Goal: Task Accomplishment & Management: Use online tool/utility

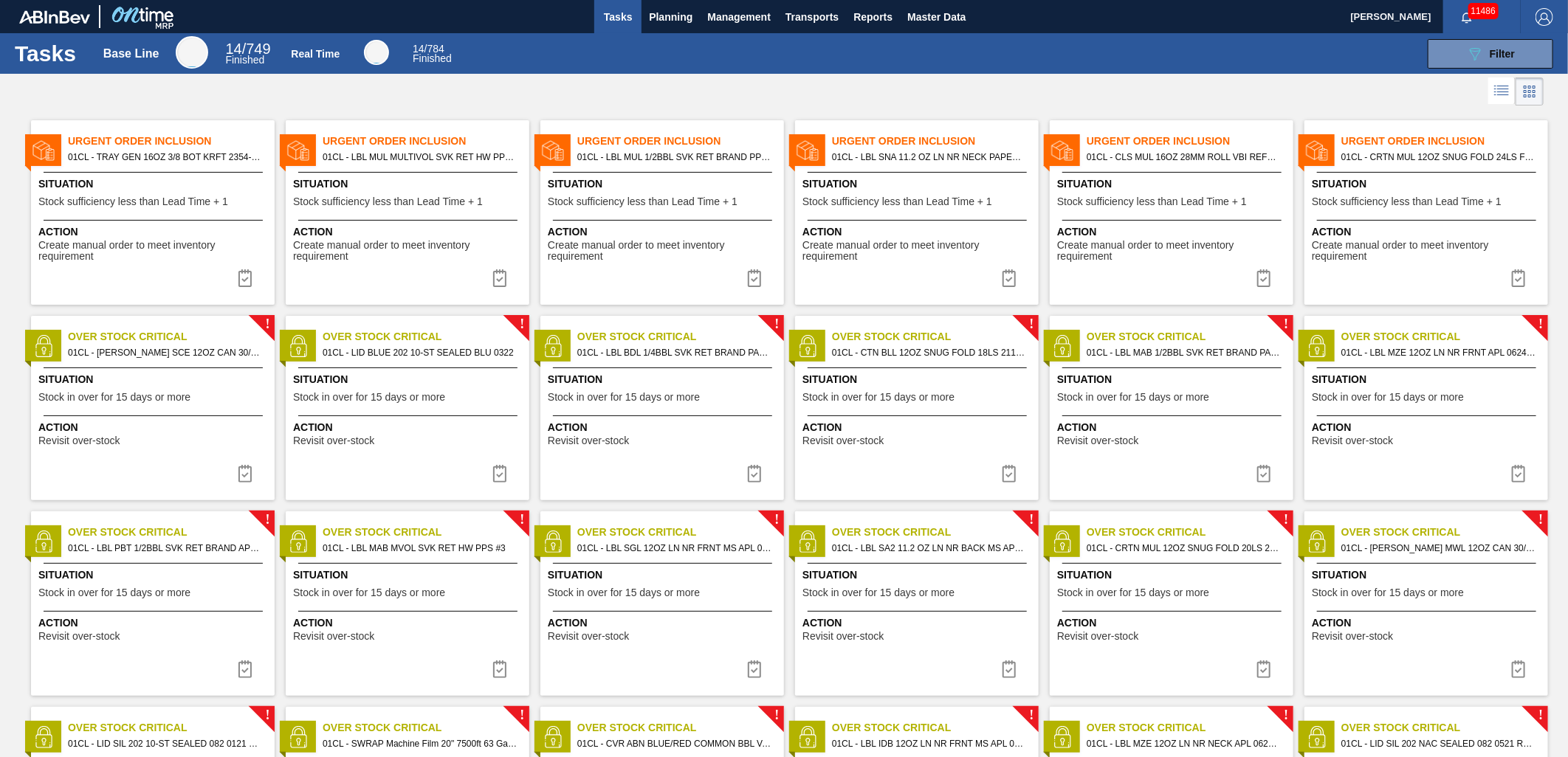
click at [1493, 97] on icon at bounding box center [1501, 91] width 18 height 18
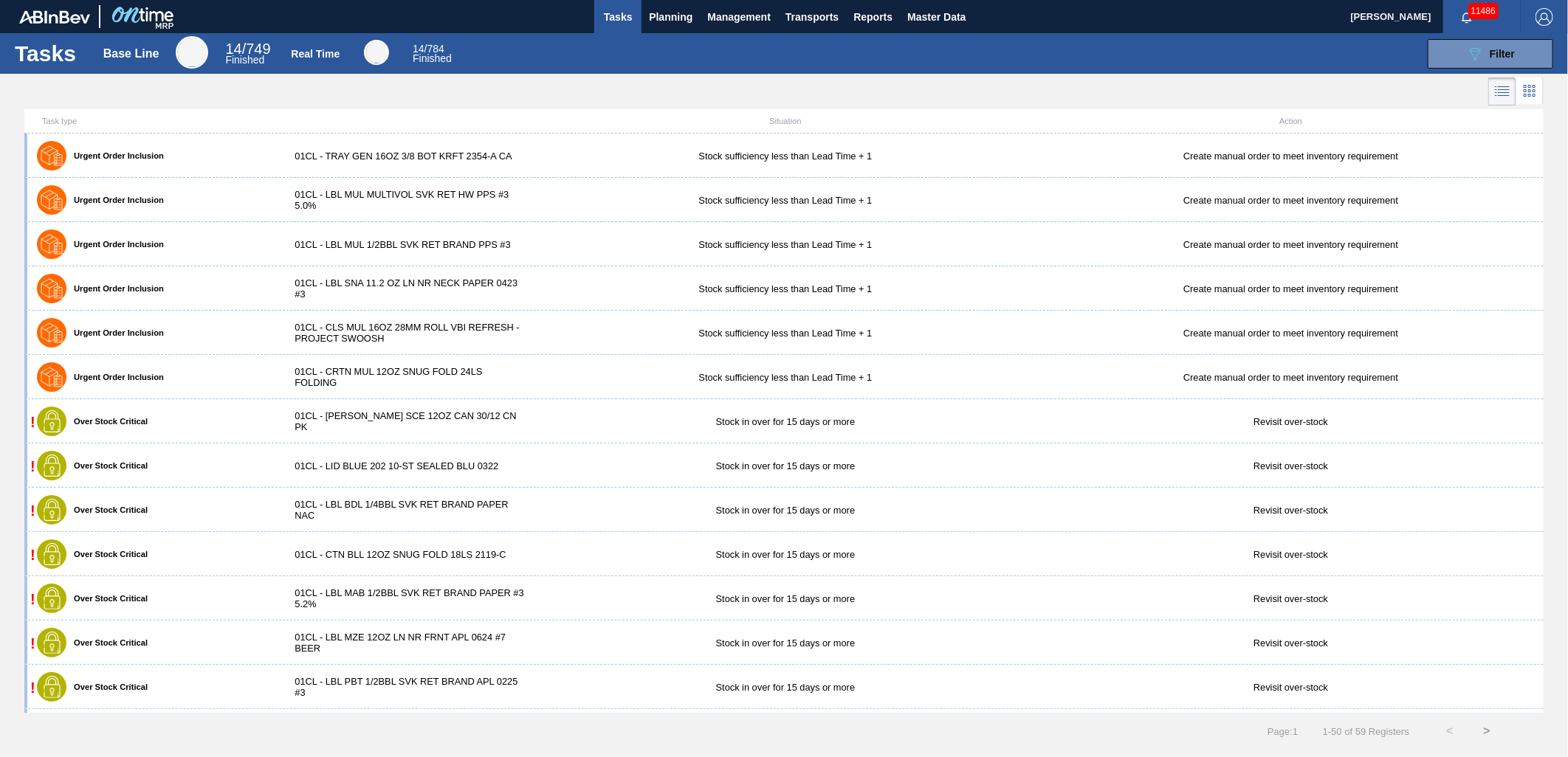
click at [707, 373] on div "Stock sufficiency less than Lead Time + 1" at bounding box center [786, 377] width 506 height 11
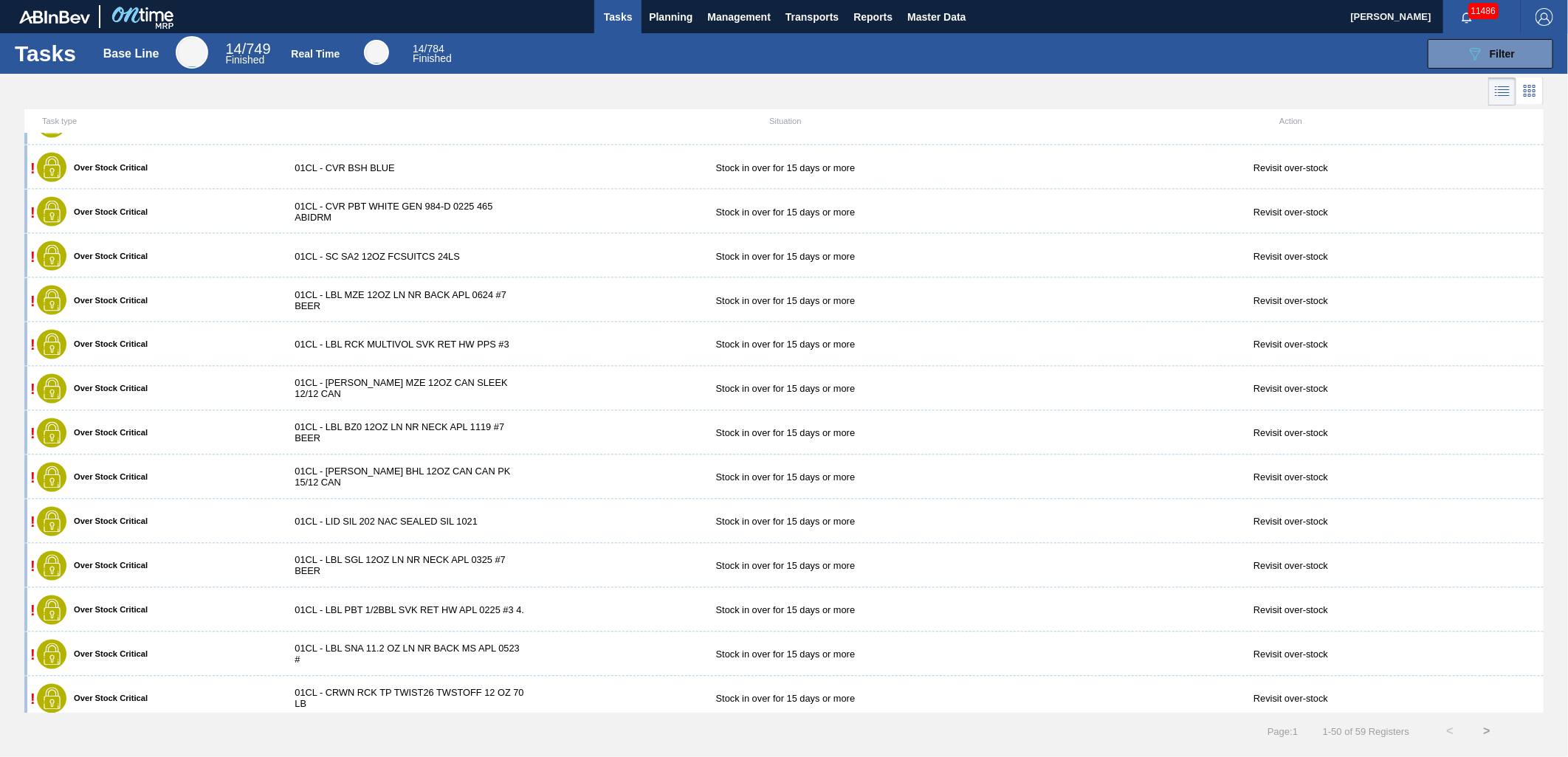
scroll to position [1634, 0]
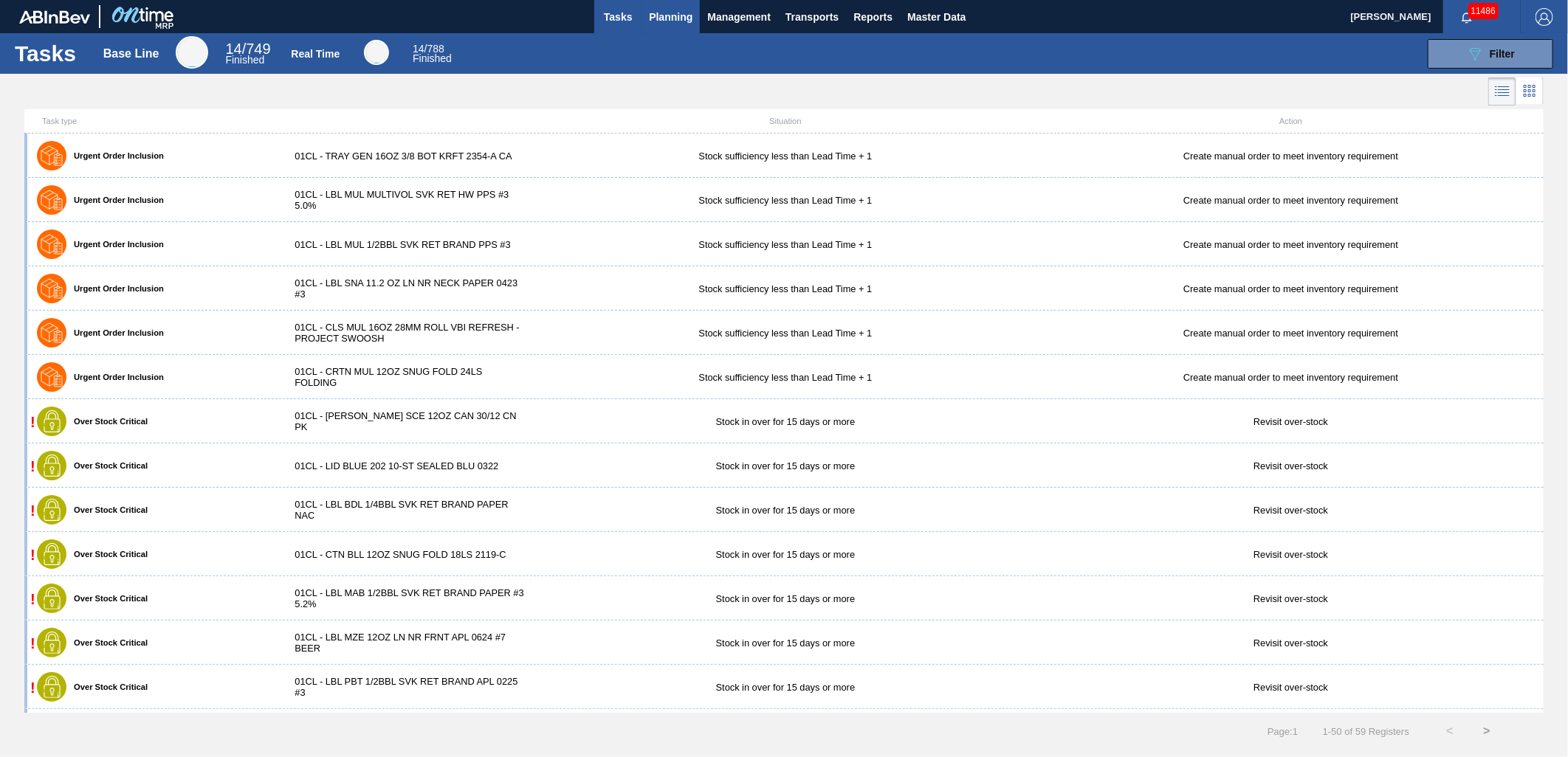
click at [664, 12] on span "Planning" at bounding box center [670, 16] width 43 height 18
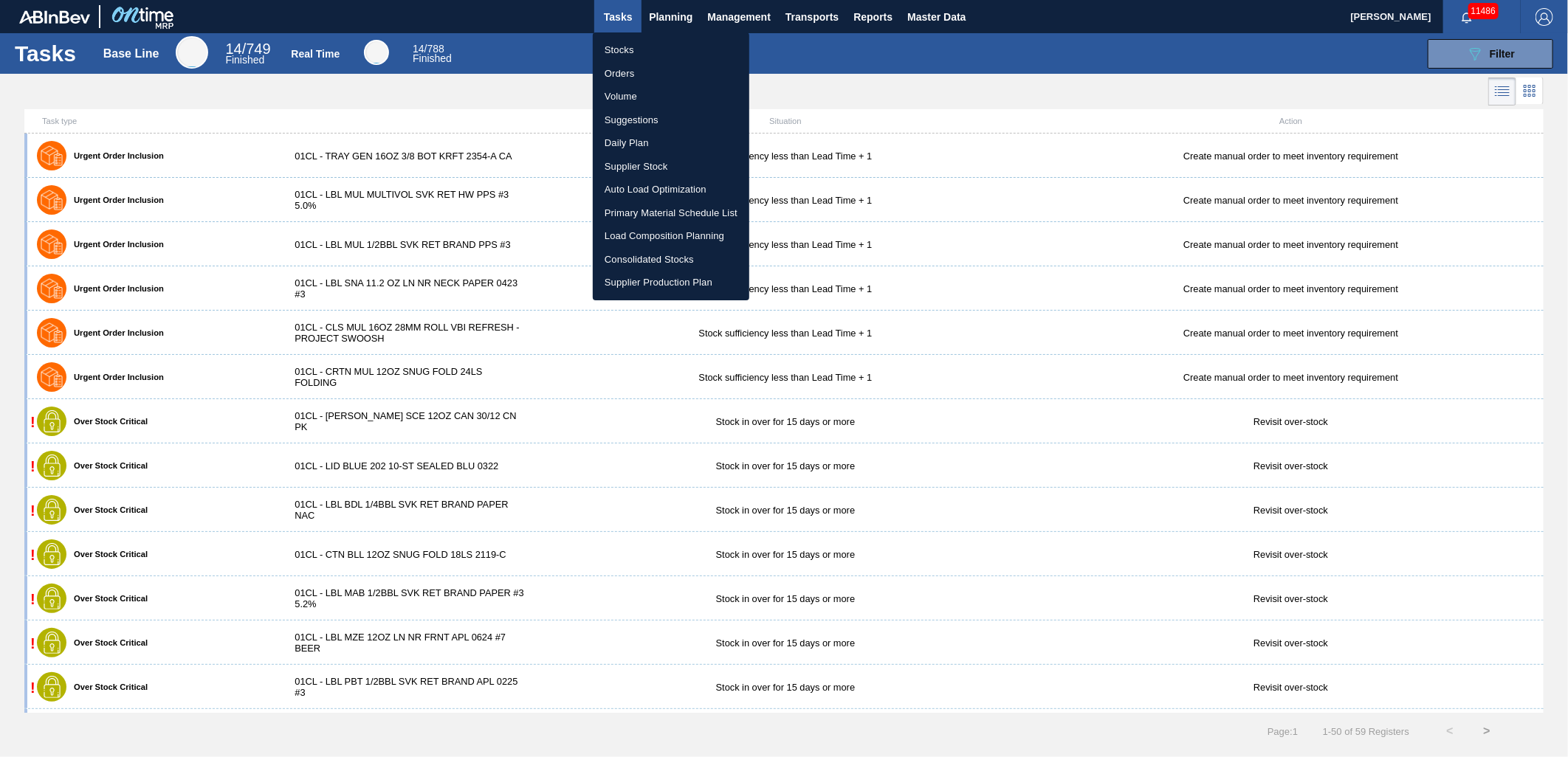
click at [660, 235] on li "Load Composition Planning" at bounding box center [671, 236] width 157 height 23
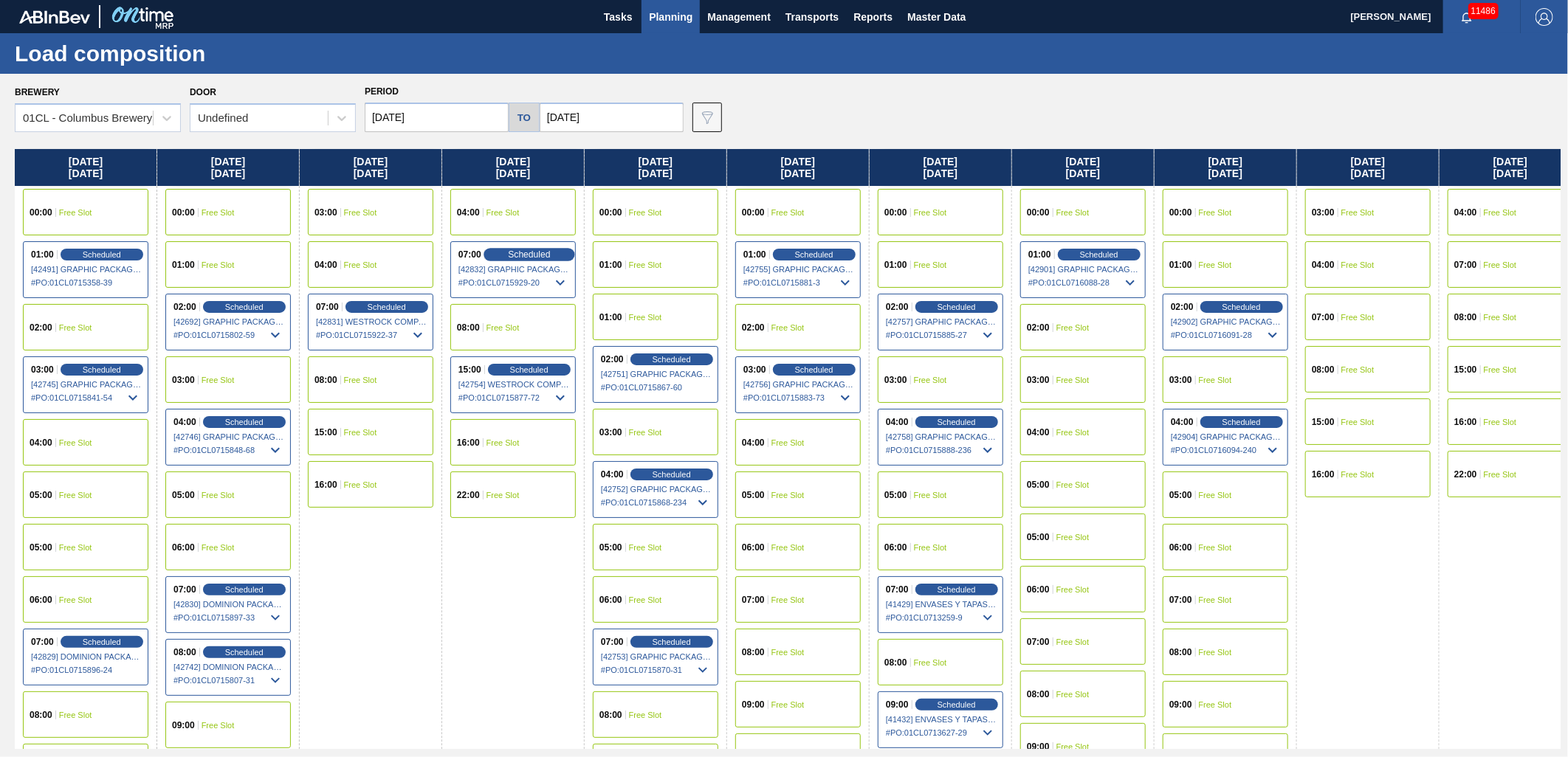
click at [526, 258] on span "Scheduled" at bounding box center [529, 254] width 42 height 9
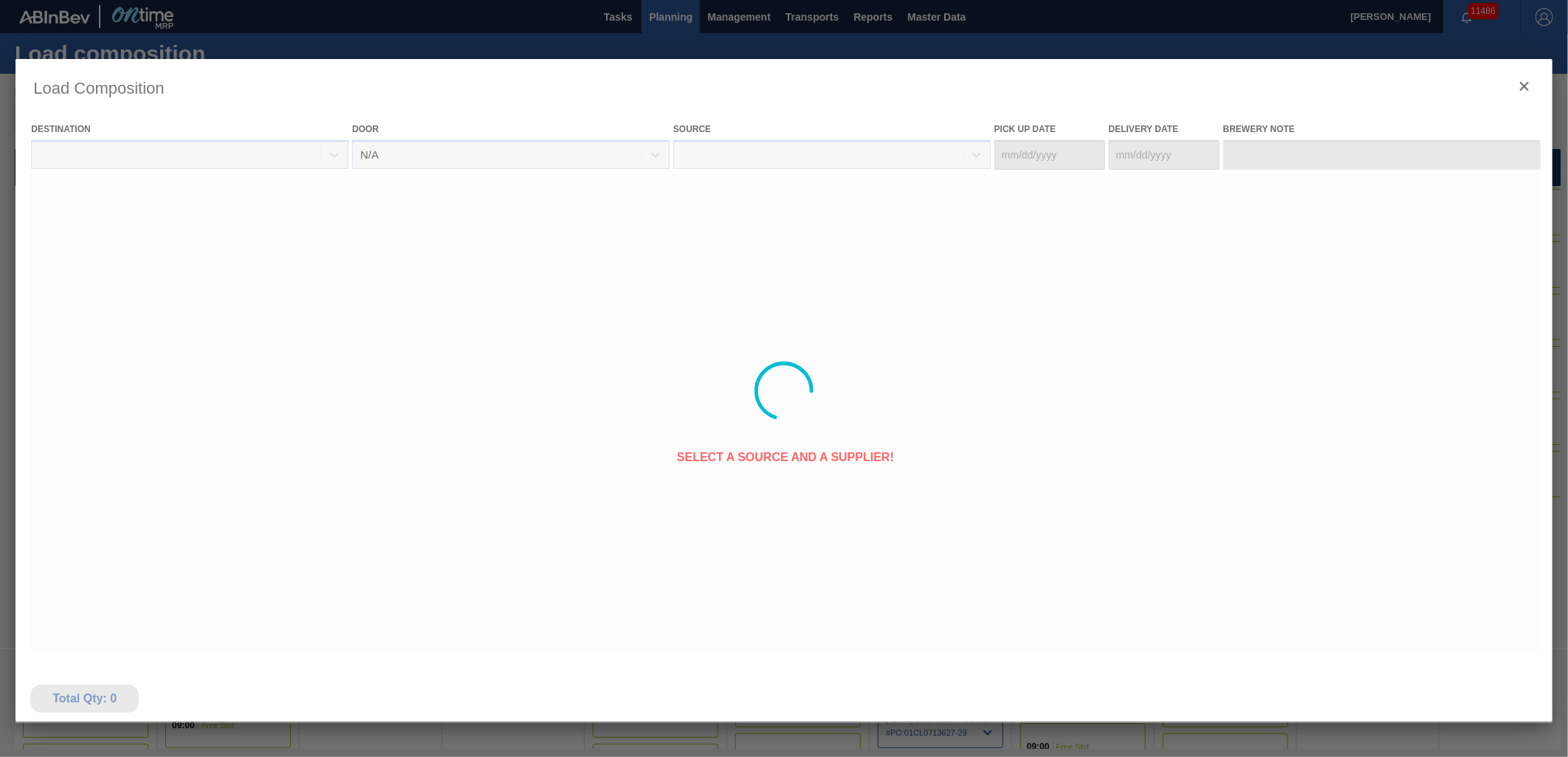
type Date "[DATE]"
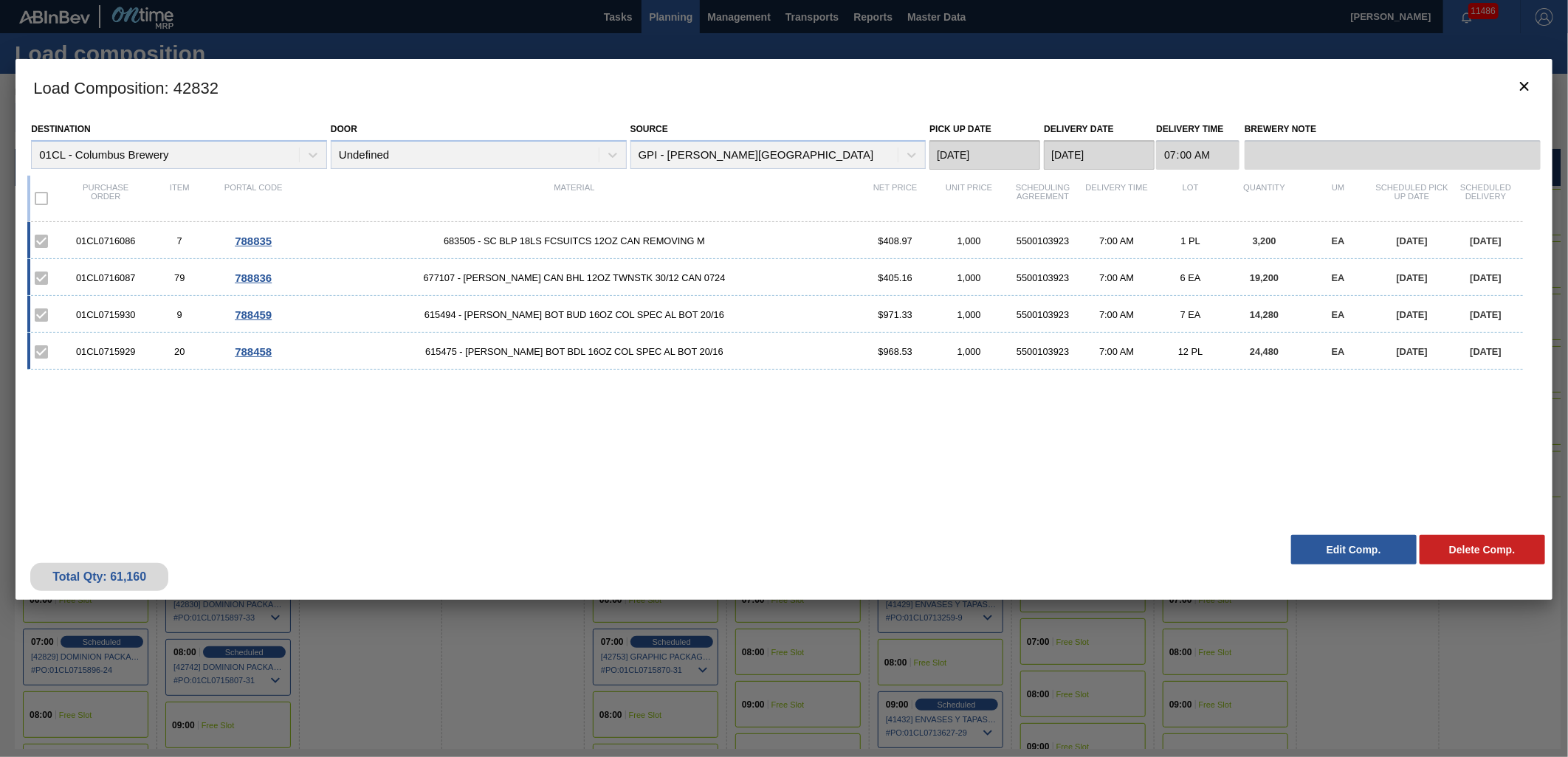
click at [1352, 554] on button "Edit Comp." at bounding box center [1354, 550] width 126 height 29
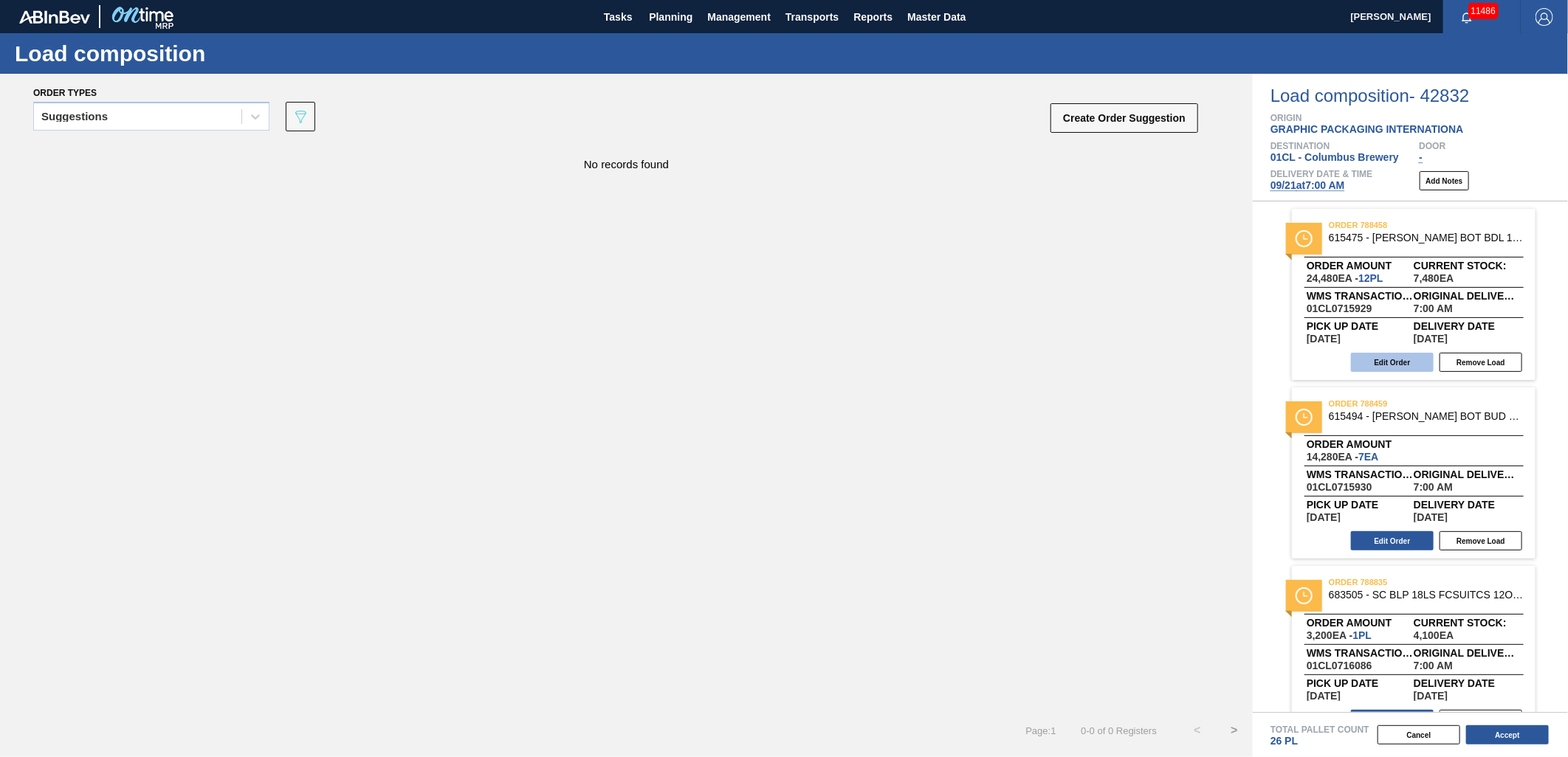
click at [1374, 366] on button "Edit Order" at bounding box center [1392, 362] width 83 height 19
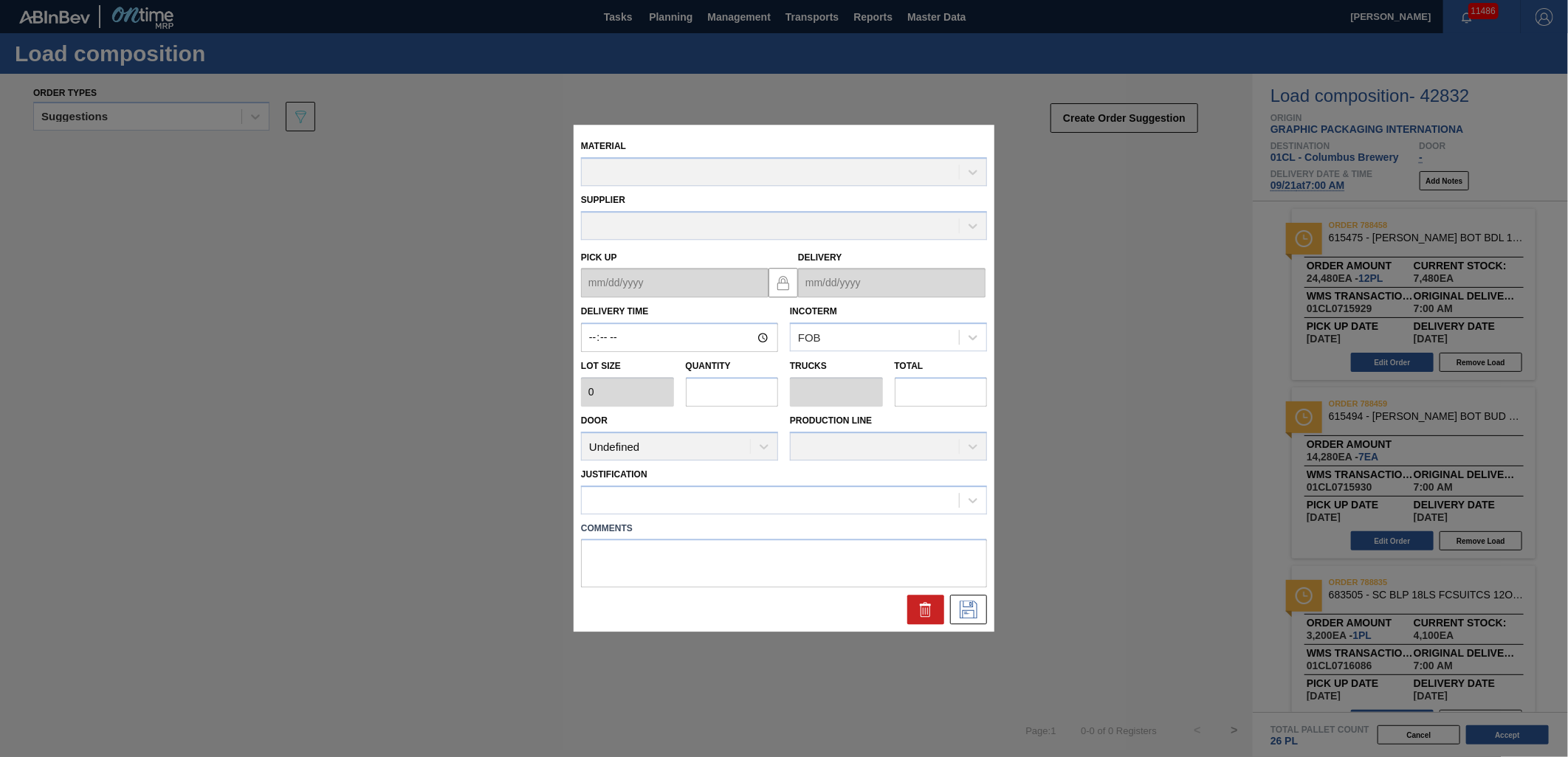
type input "07:00:00"
type input "2,040"
type input "12"
type input "0.462"
type input "24,480"
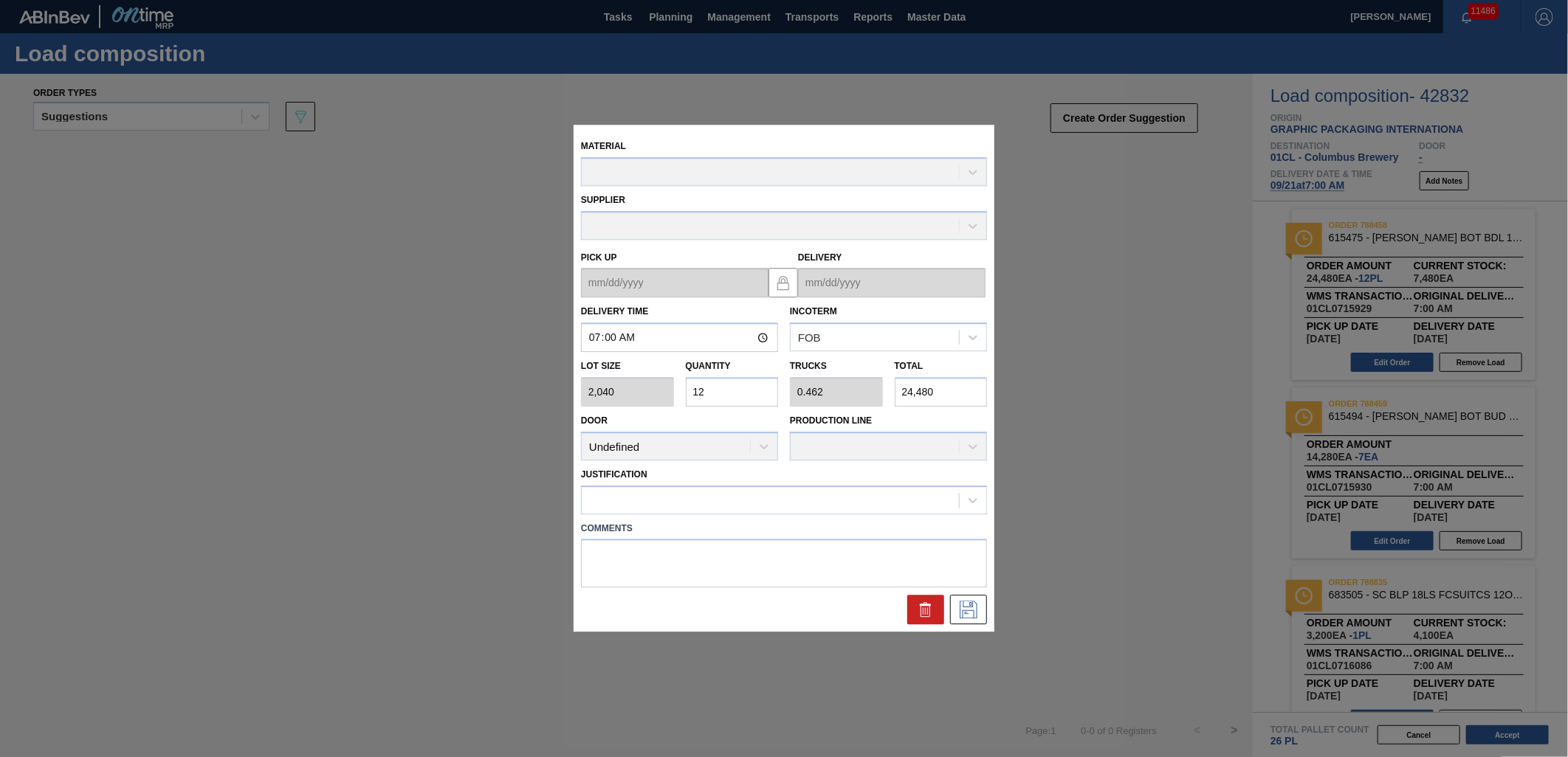
type up "[DATE]"
type input "[DATE]"
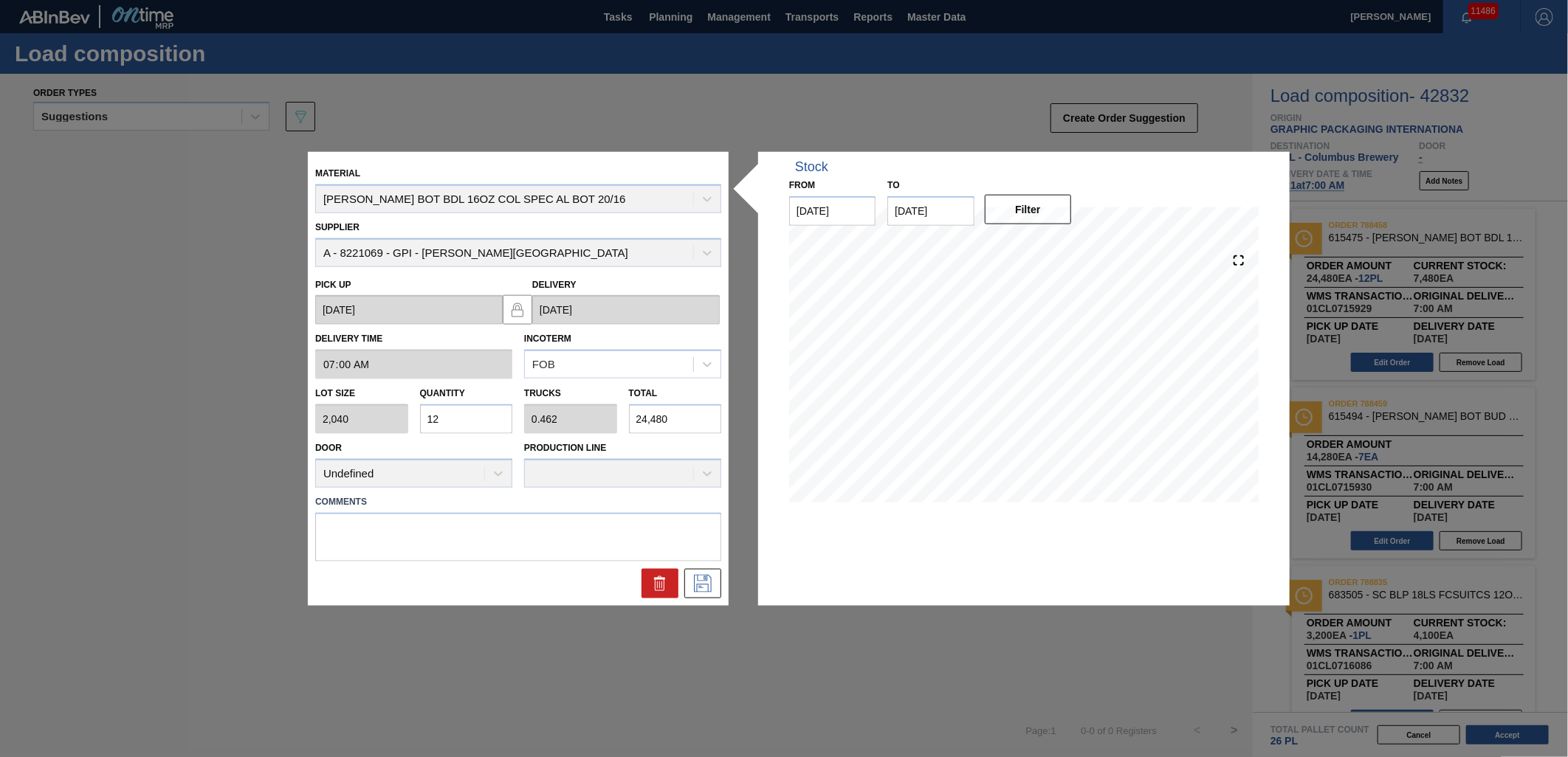
click at [616, 415] on div "Lot size 2,040 Quantity 12 Trucks 0.462 Total 24,480" at bounding box center [518, 407] width 418 height 54
type input "0.001"
type input "0"
type input "2"
type input "0.01"
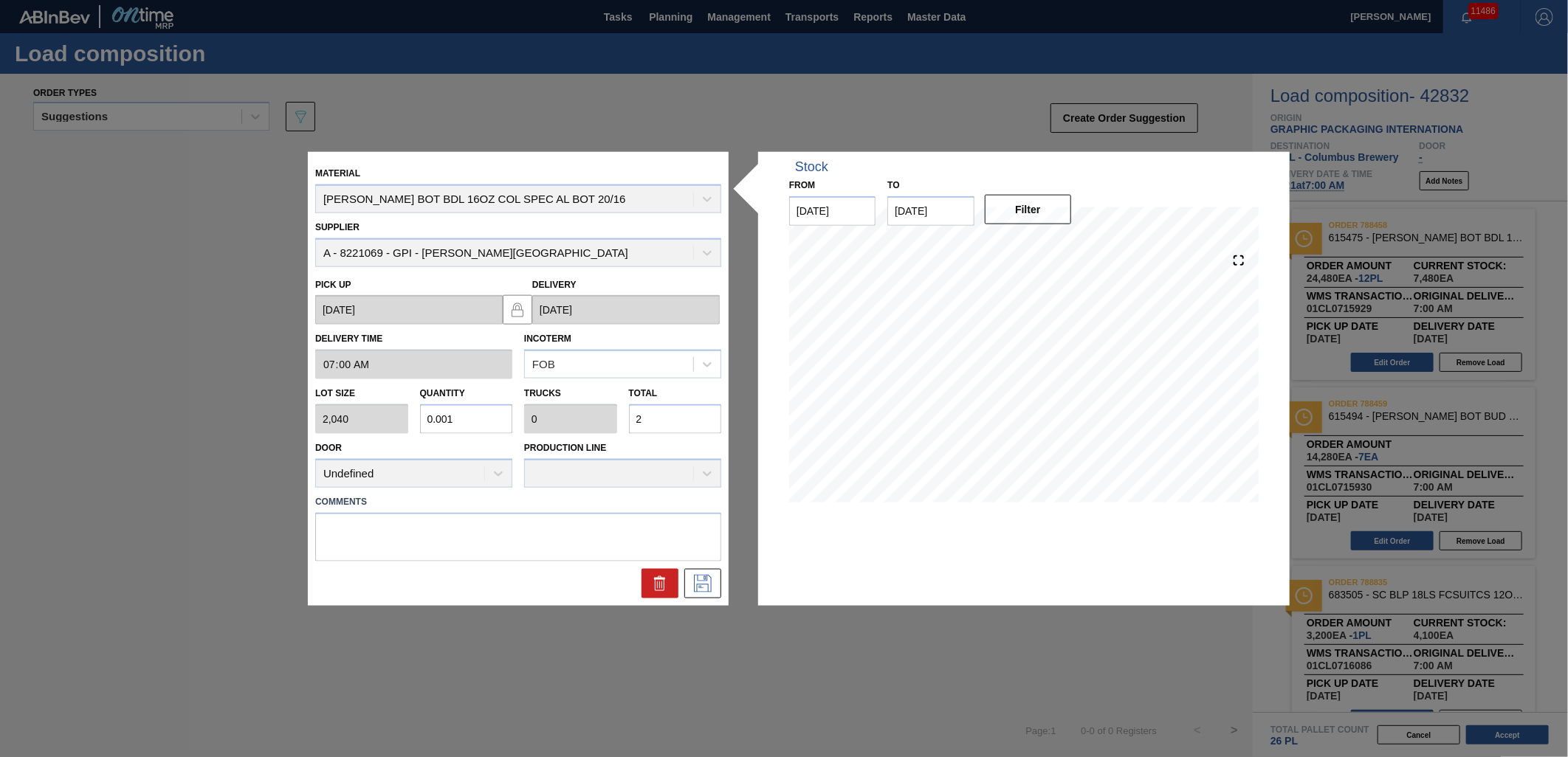
type input "21"
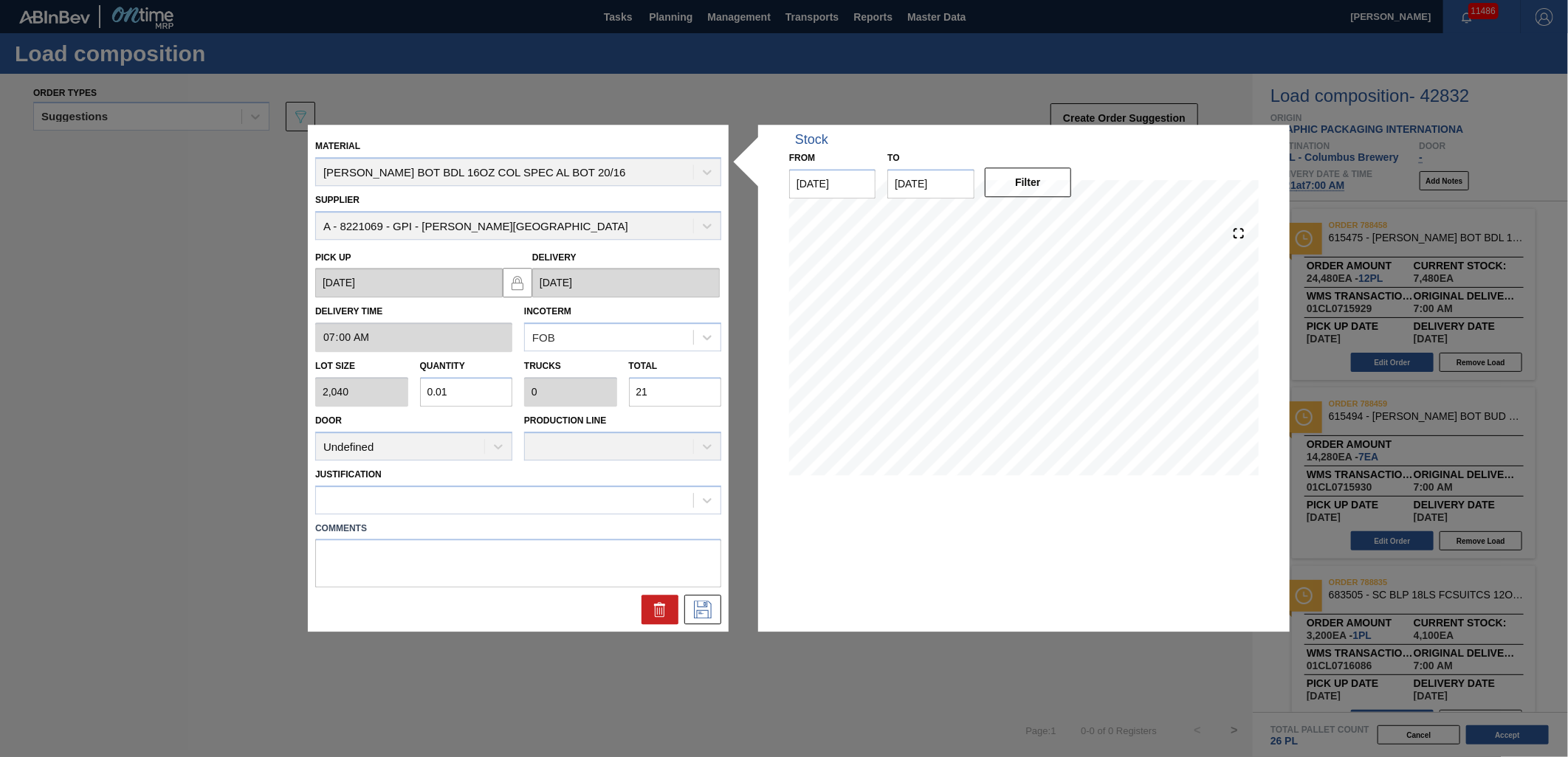
type input "0.103"
type input "0.004"
type input "210"
type input "1.033"
type input "0.04"
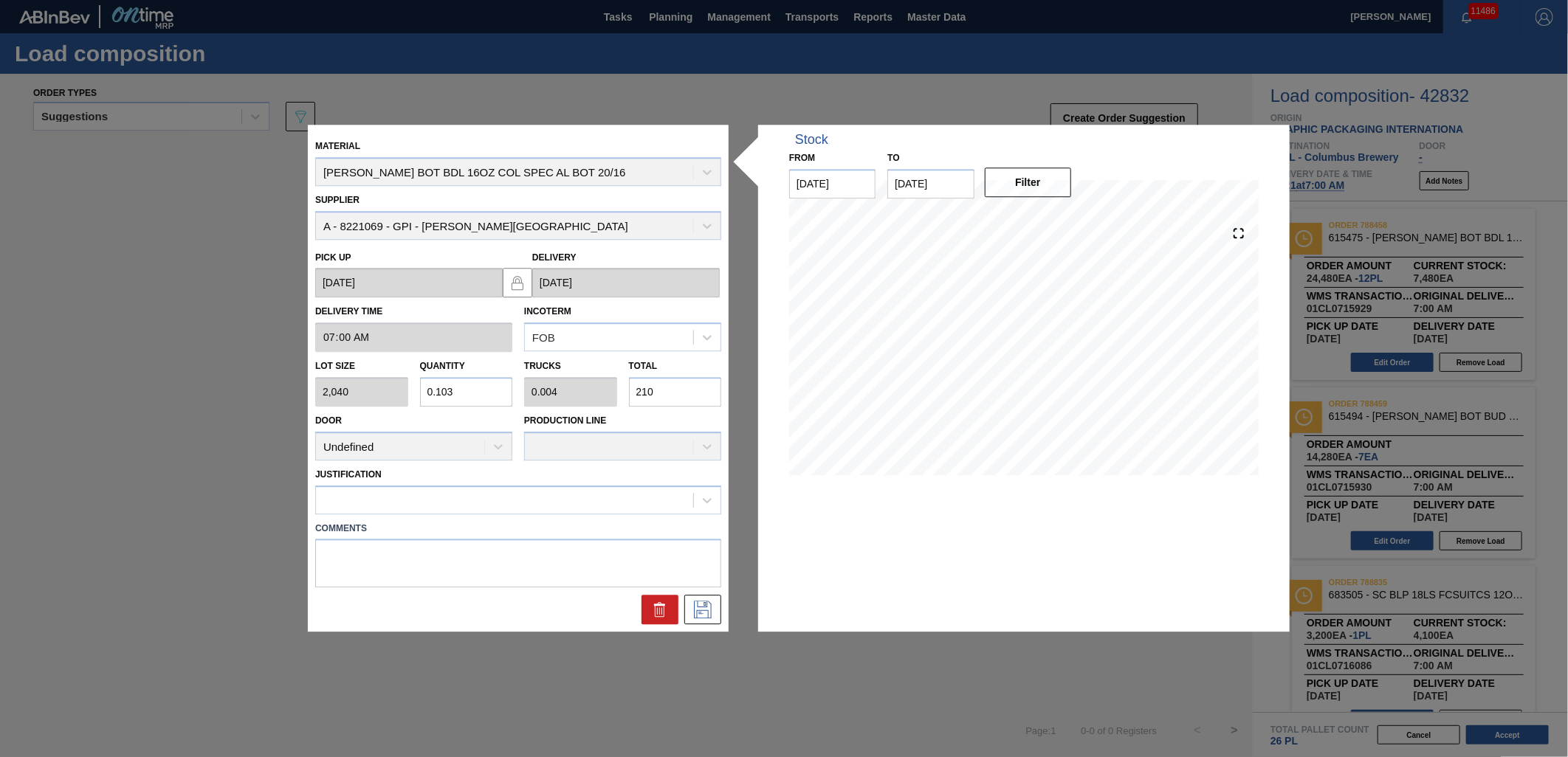
type input "2,108"
type input "10.333"
type input "0.397"
type input "21,080"
click at [621, 500] on div at bounding box center [505, 501] width 377 height 22
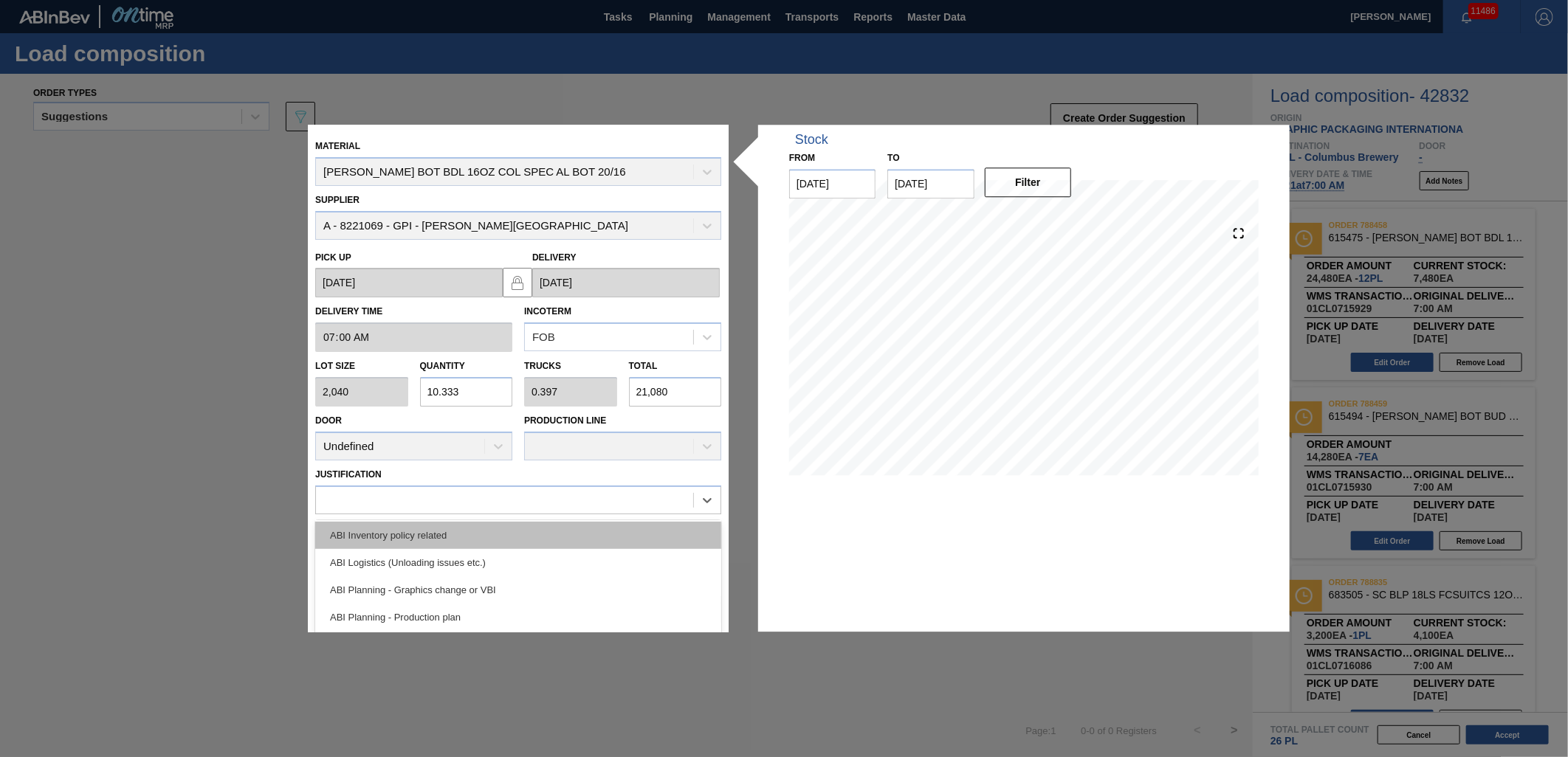
scroll to position [82, 0]
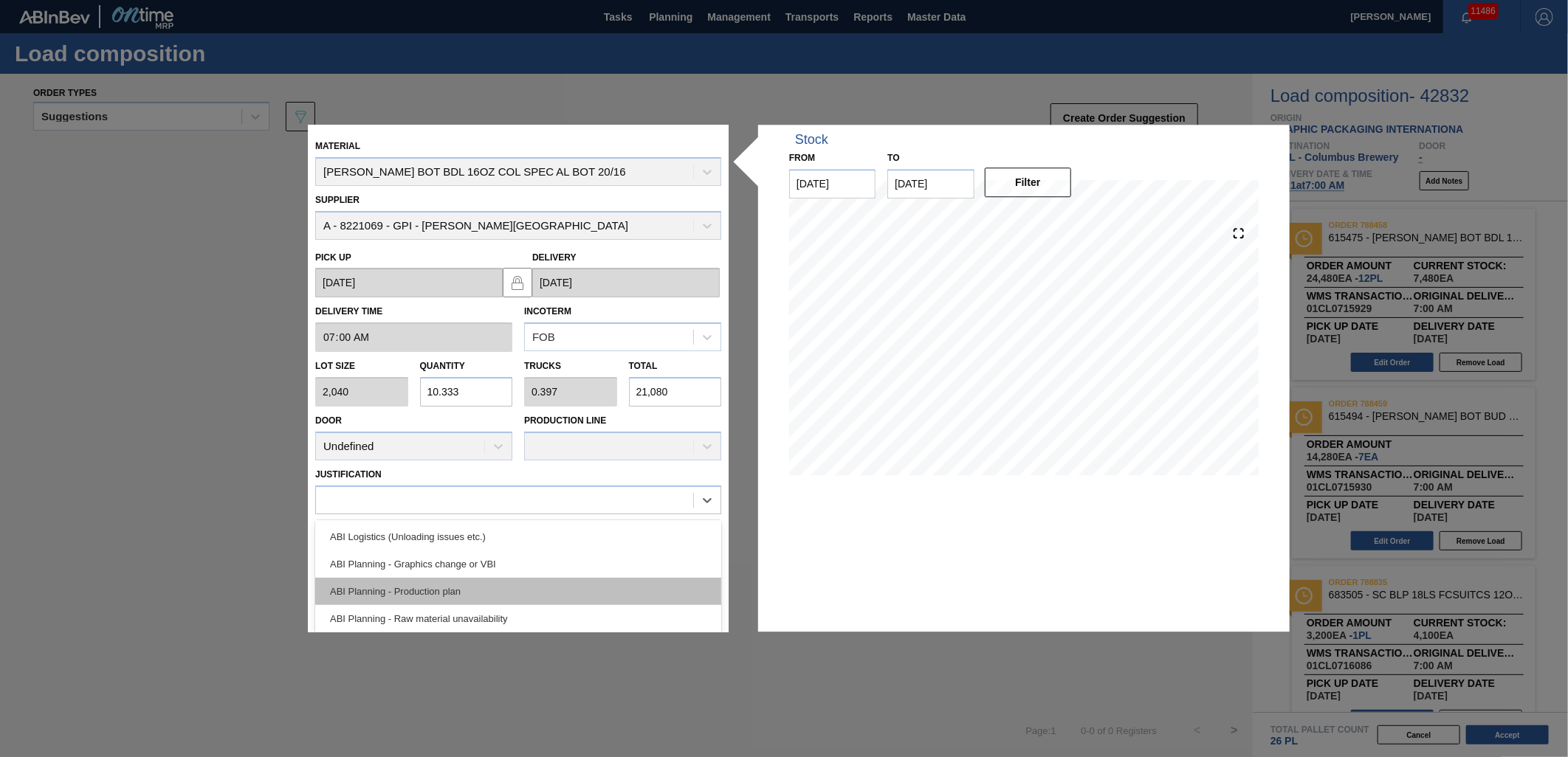
click at [596, 587] on div "ABI Planning - Production plan" at bounding box center [519, 591] width 406 height 27
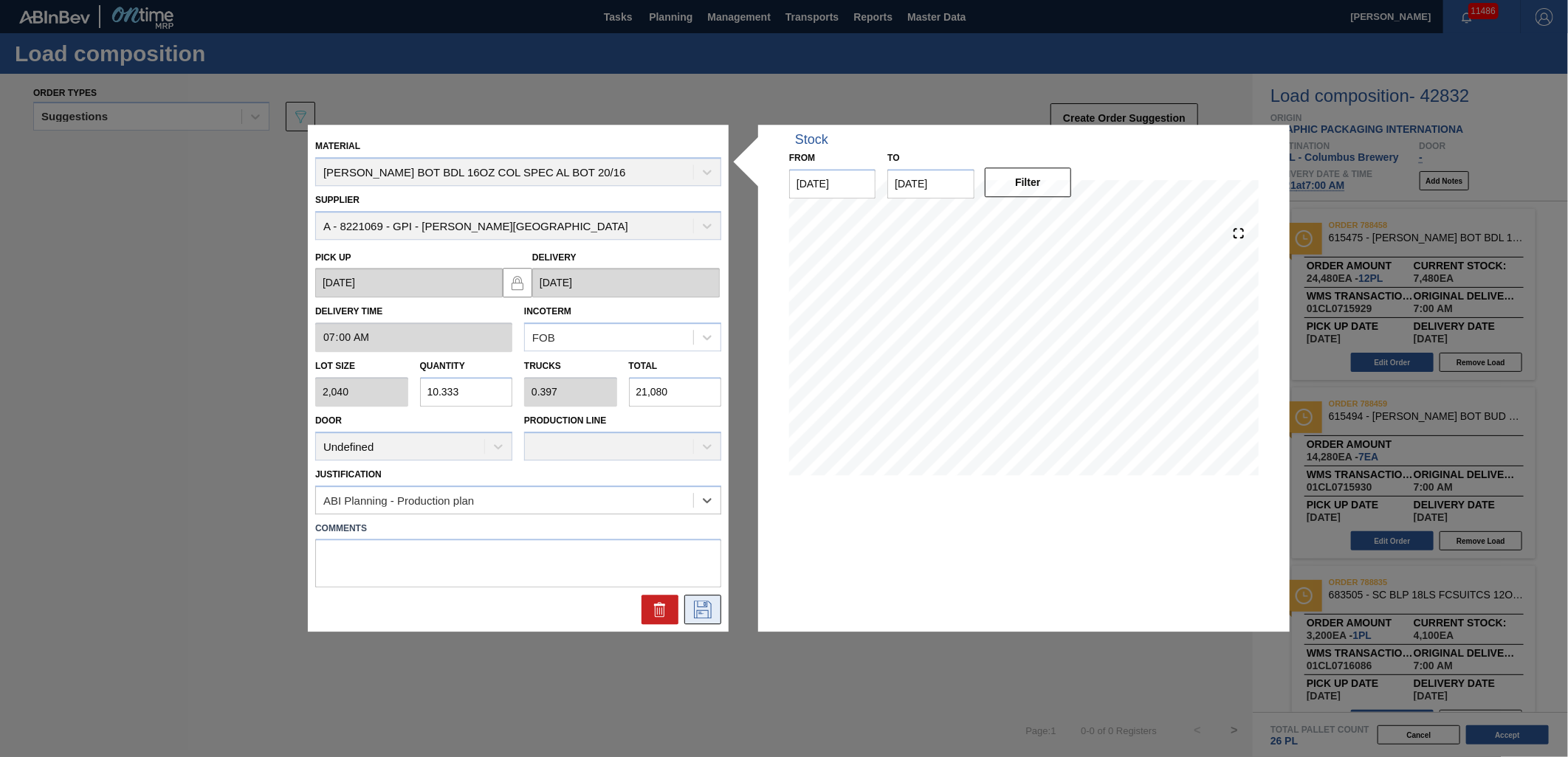
click at [708, 611] on icon at bounding box center [703, 610] width 23 height 18
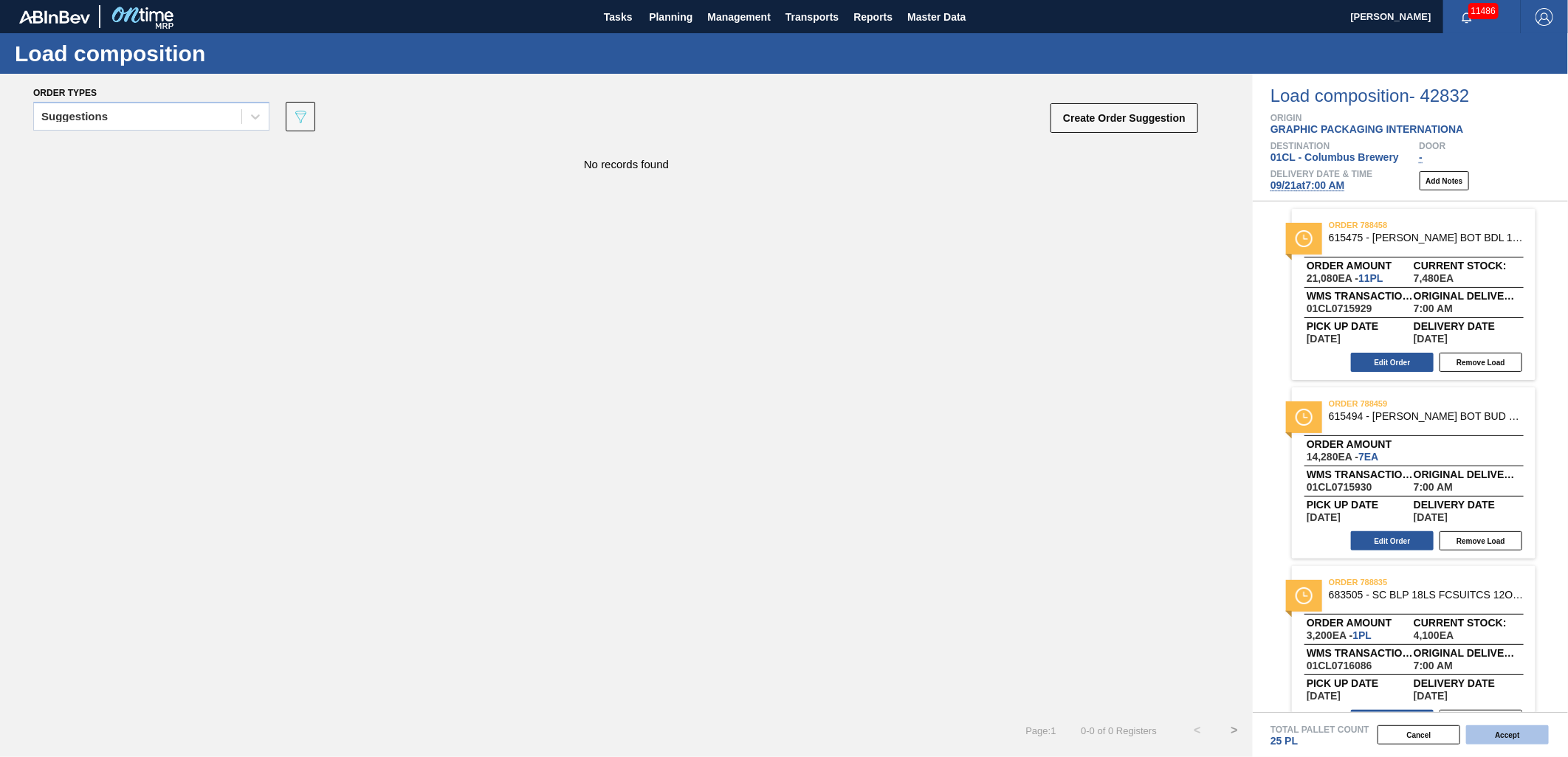
click at [1515, 734] on button "Accept" at bounding box center [1508, 735] width 83 height 19
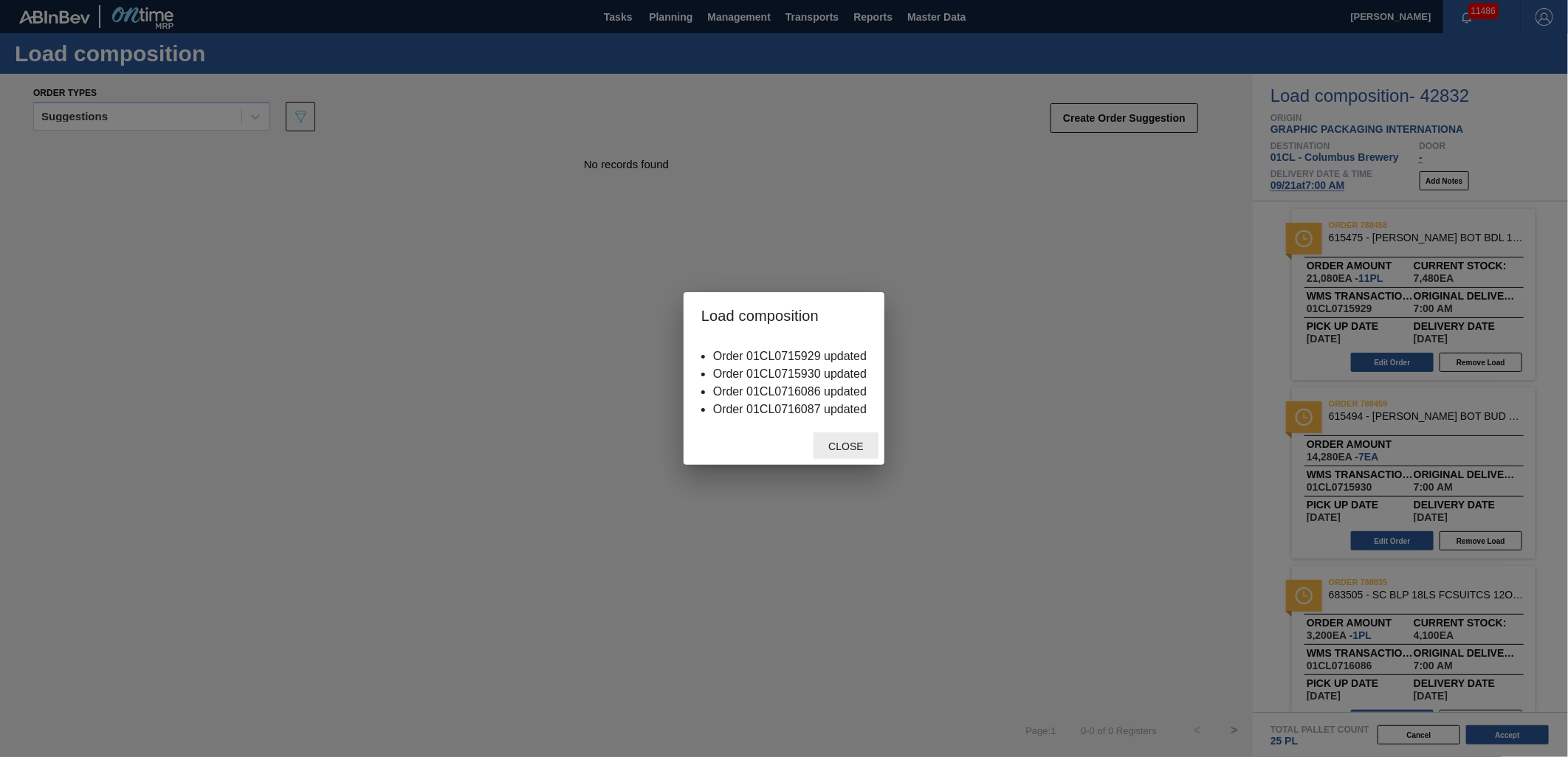
click at [825, 442] on span "Close" at bounding box center [846, 446] width 58 height 12
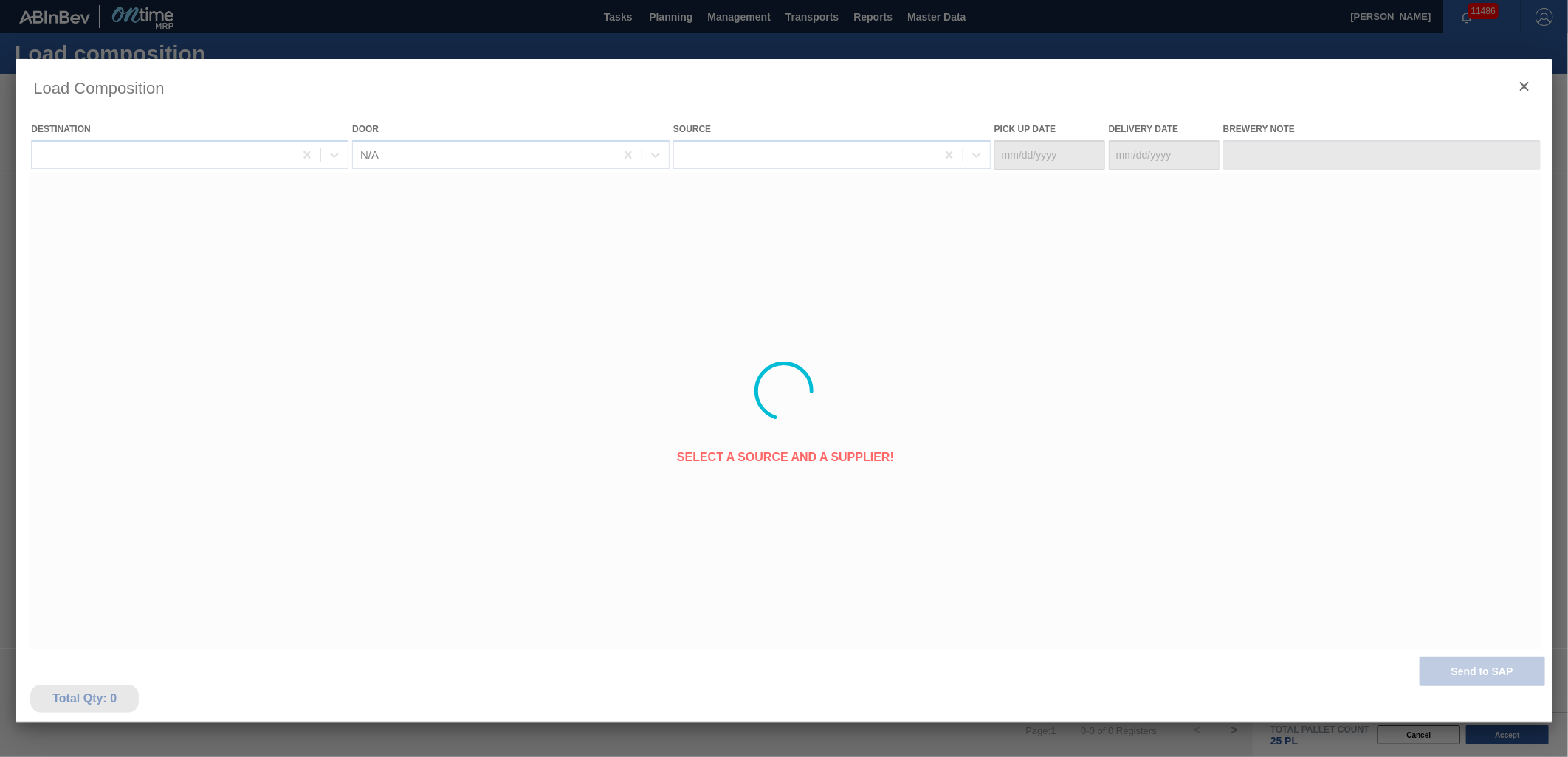
type Date "[DATE]"
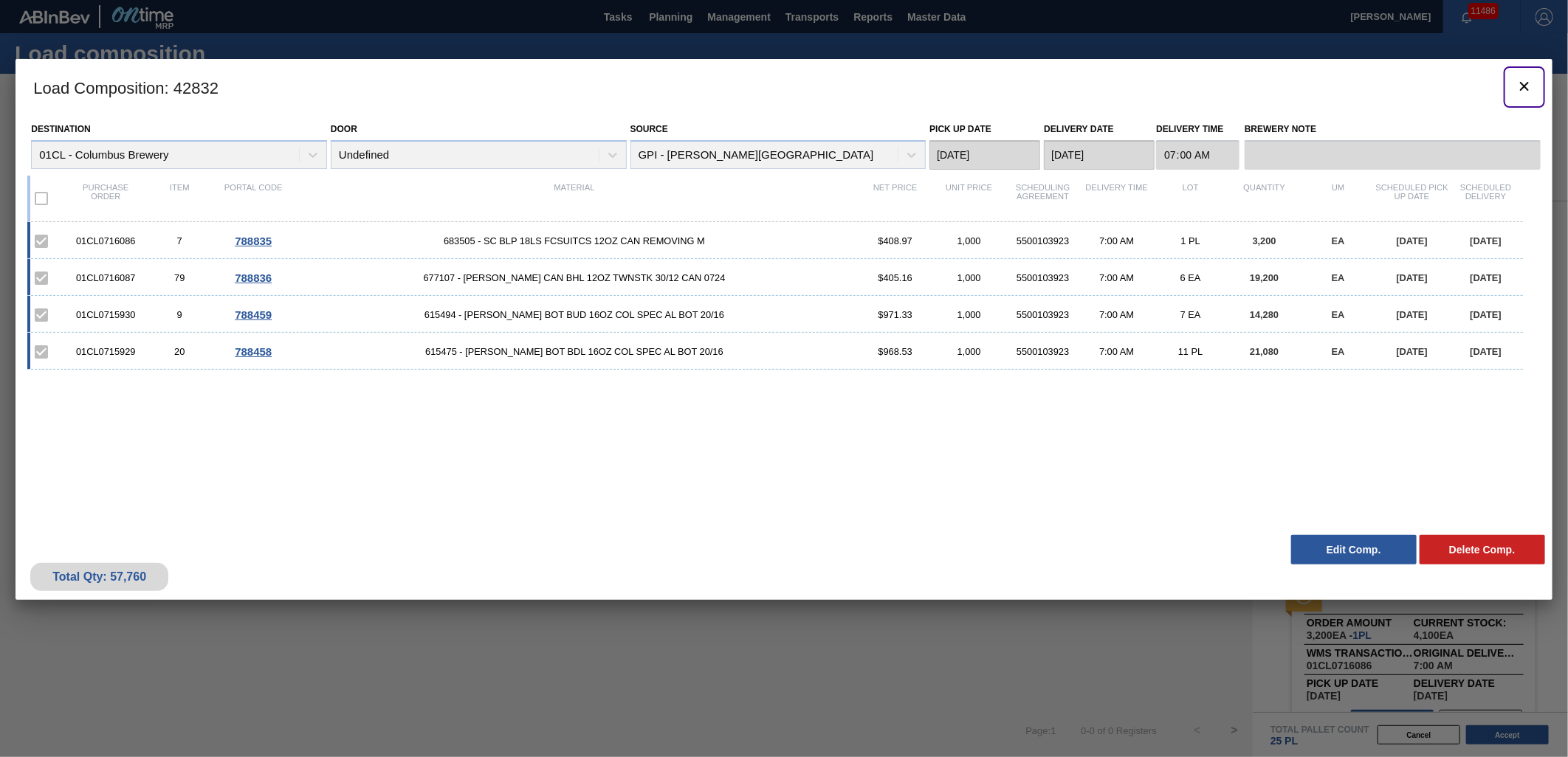
click at [1525, 89] on icon "botão de ícone" at bounding box center [1525, 86] width 18 height 18
